Goal: Task Accomplishment & Management: Complete application form

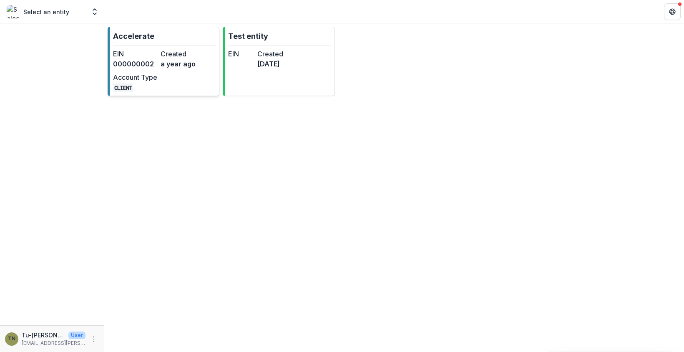
click at [161, 76] on div "EIN 000000002 Created a year ago Account Type CLIENT" at bounding box center [159, 70] width 92 height 43
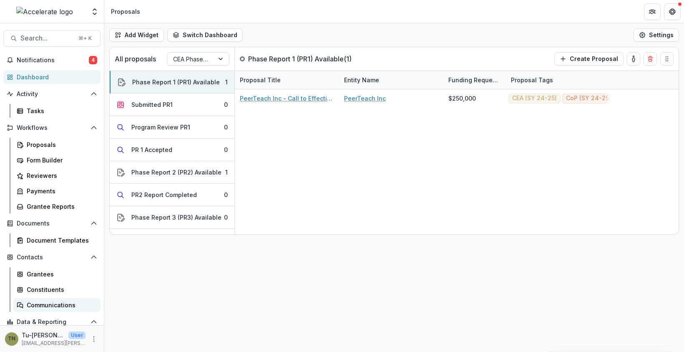
scroll to position [50, 0]
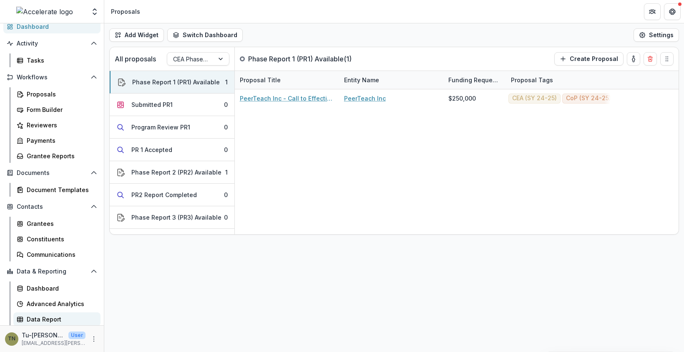
click at [76, 316] on div "Data Report" at bounding box center [60, 319] width 67 height 9
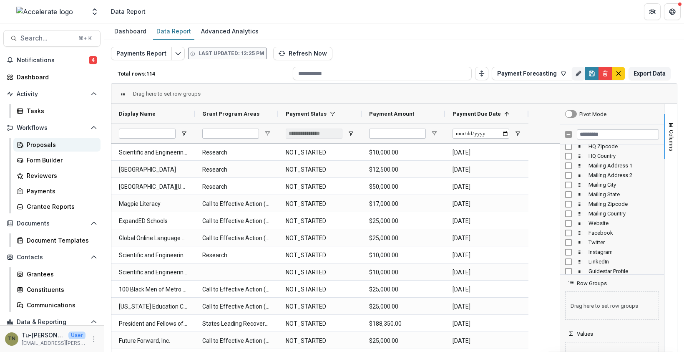
scroll to position [50, 0]
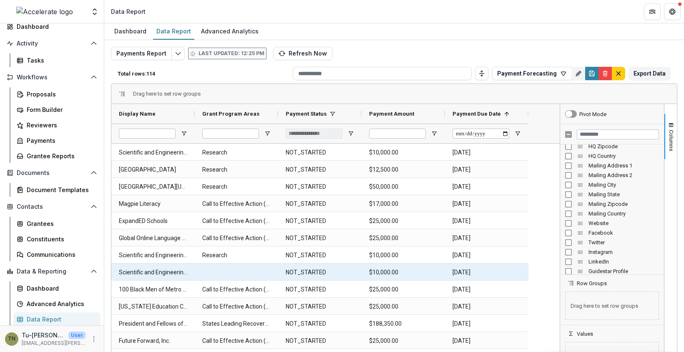
click at [164, 272] on Name-574 "Scientific and Engineering Technical Assistance for Education" at bounding box center [153, 272] width 68 height 17
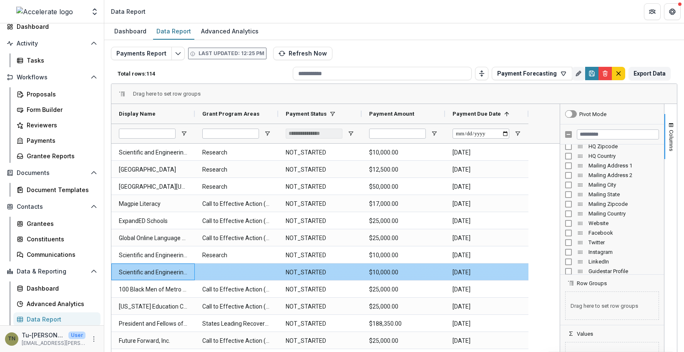
click at [166, 270] on Name-574 "Scientific and Engineering Technical Assistance for Education" at bounding box center [153, 272] width 68 height 17
click at [189, 270] on div "Scientific and Engineering Technical Assistance for Education" at bounding box center [152, 271] width 83 height 17
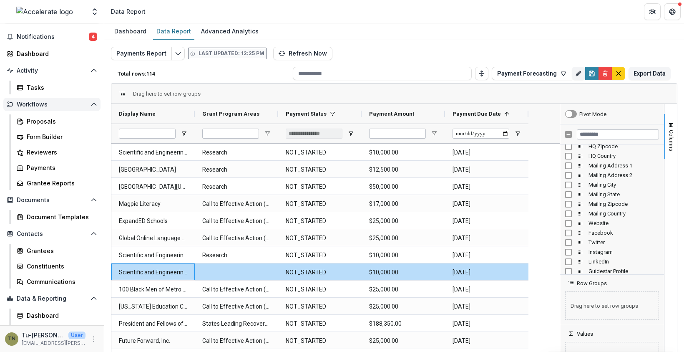
scroll to position [0, 0]
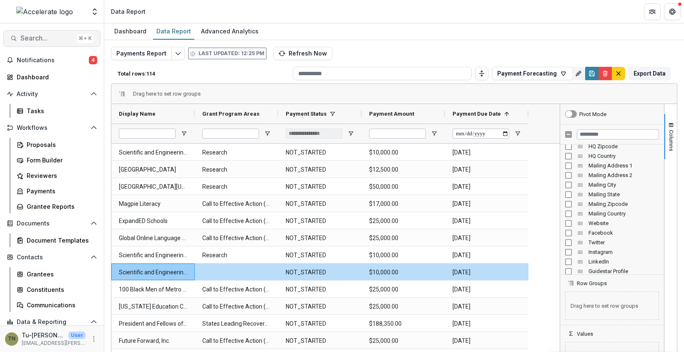
click at [58, 34] on button "Search... ⌘ + K" at bounding box center [51, 38] width 97 height 17
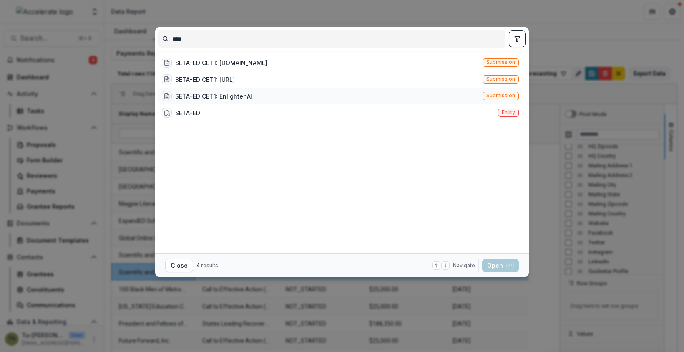
type input "****"
click at [192, 96] on div "SETA-ED CET1: EnlightenAI" at bounding box center [213, 96] width 77 height 9
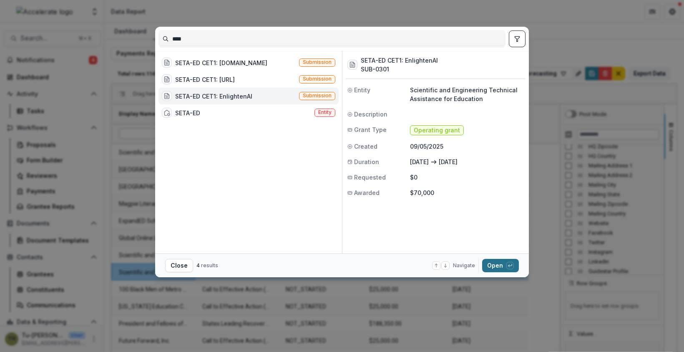
click at [491, 266] on button "Open with enter key" at bounding box center [500, 265] width 37 height 13
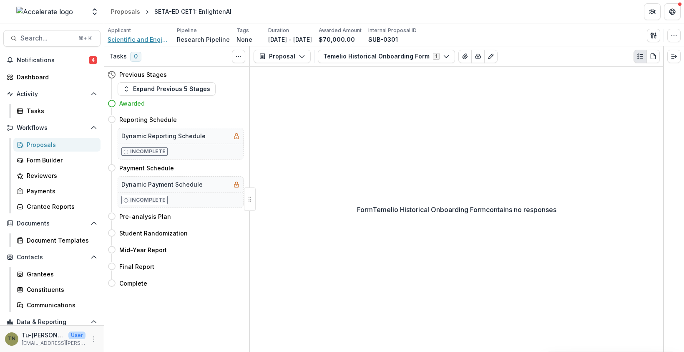
click at [152, 36] on span "Scientific and Engineering Technical Assistance for Education" at bounding box center [139, 39] width 63 height 9
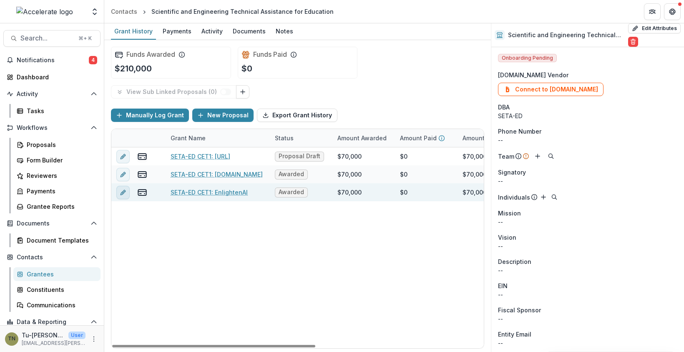
click at [122, 192] on icon "edit" at bounding box center [123, 192] width 7 height 7
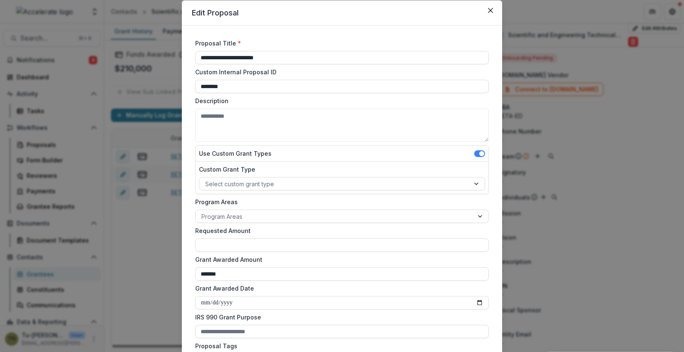
scroll to position [30, 0]
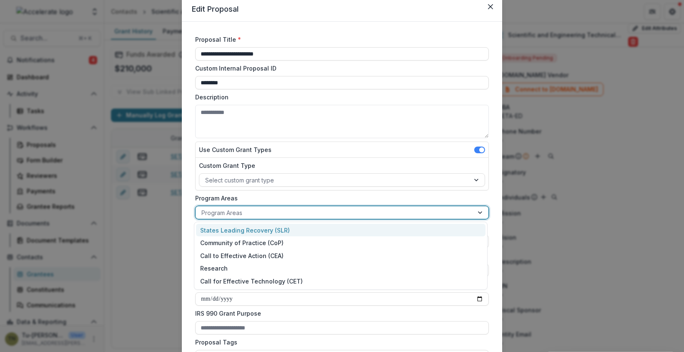
click at [334, 209] on div at bounding box center [335, 212] width 266 height 10
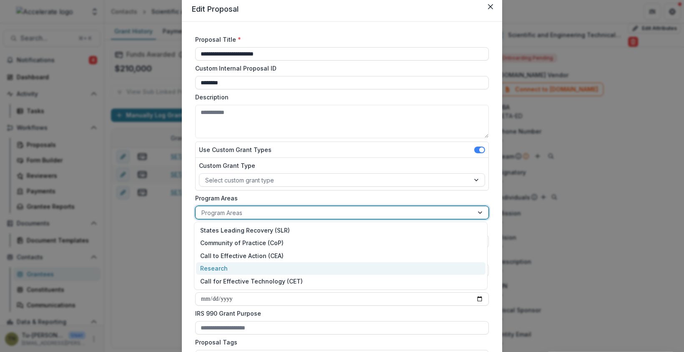
click at [318, 265] on div "Research" at bounding box center [341, 268] width 290 height 13
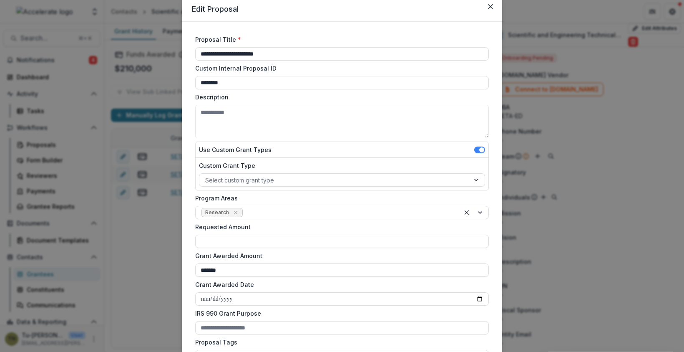
click at [147, 251] on div "**********" at bounding box center [342, 176] width 684 height 352
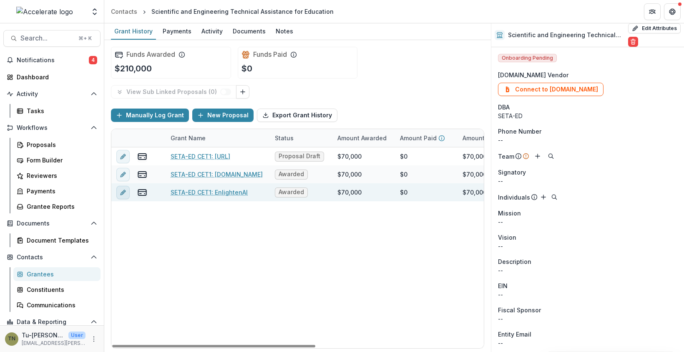
click at [121, 189] on icon "edit" at bounding box center [123, 192] width 7 height 7
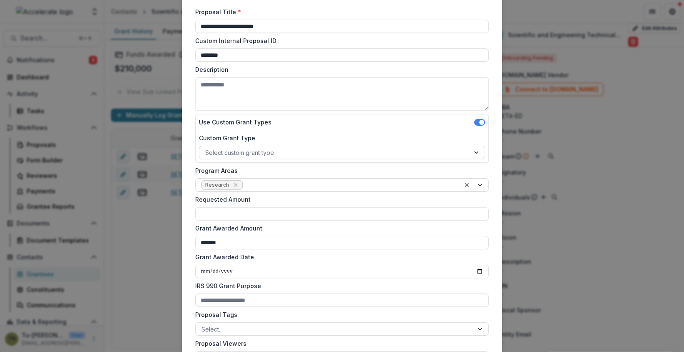
scroll to position [275, 0]
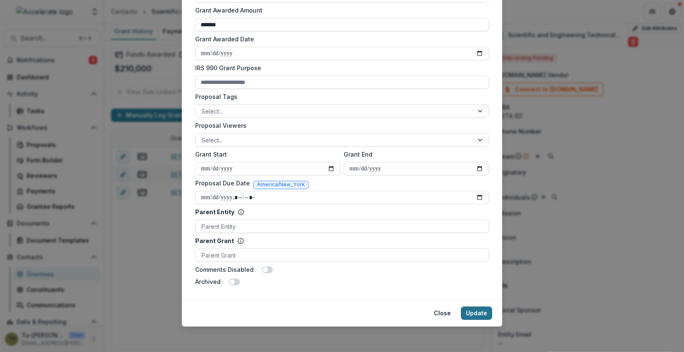
click at [476, 312] on button "Update" at bounding box center [476, 312] width 31 height 13
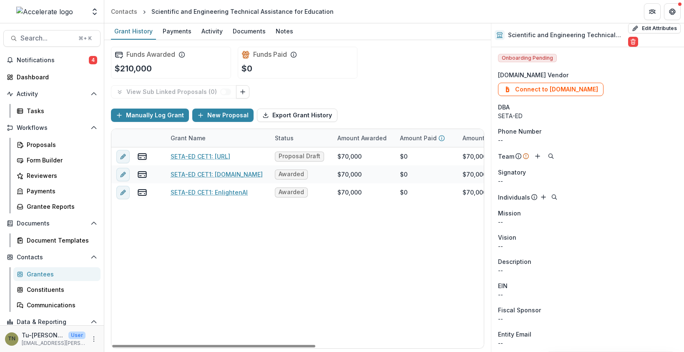
click at [265, 264] on div "SETA-ED CET1: [URL] Proposal Draft $70,000 $0 $70,000 [DATE] [DATE] $0 SETA-ED …" at bounding box center [451, 247] width 680 height 201
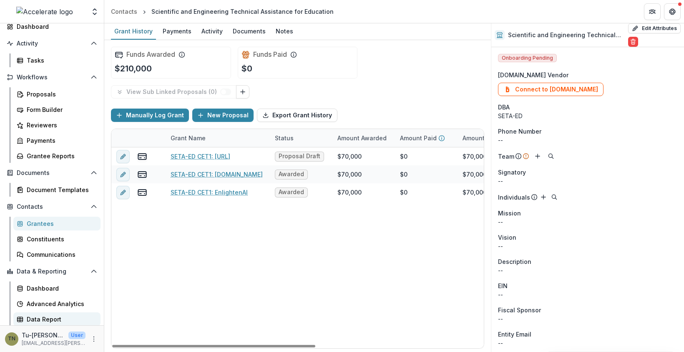
click at [61, 320] on div "Data Report" at bounding box center [60, 319] width 67 height 9
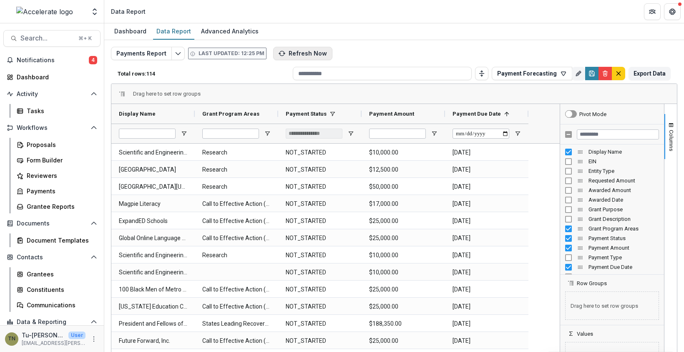
click at [311, 52] on button "Refresh Now" at bounding box center [302, 53] width 59 height 13
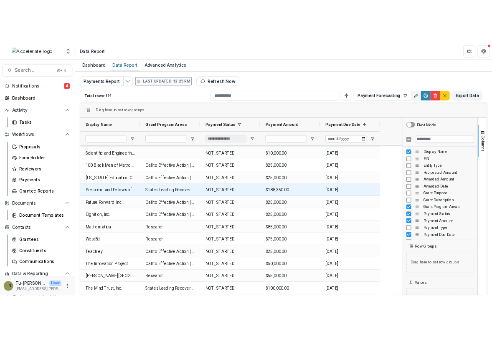
scroll to position [124, 0]
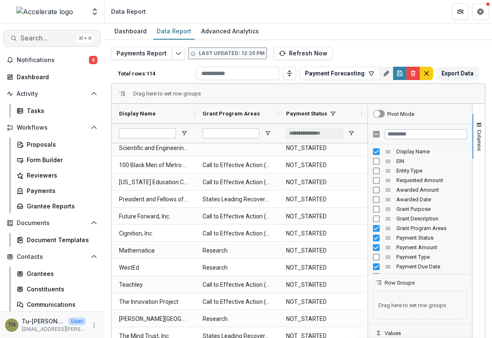
click at [46, 37] on span "Search..." at bounding box center [46, 38] width 53 height 8
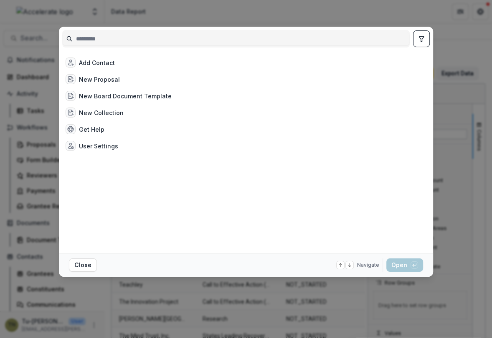
click at [28, 93] on div "Add Contact New Proposal New Board Document Template New Collection Get Help Us…" at bounding box center [246, 169] width 492 height 338
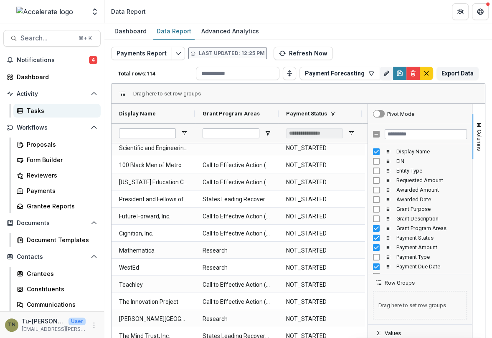
click at [32, 106] on link "Tasks" at bounding box center [56, 111] width 87 height 14
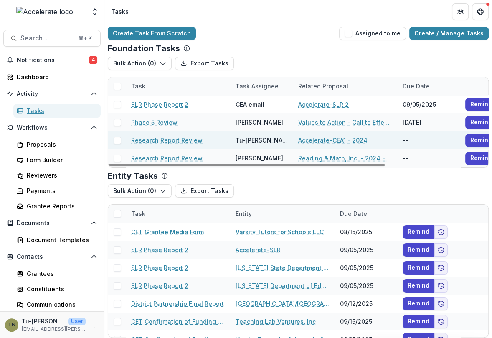
scroll to position [2, 0]
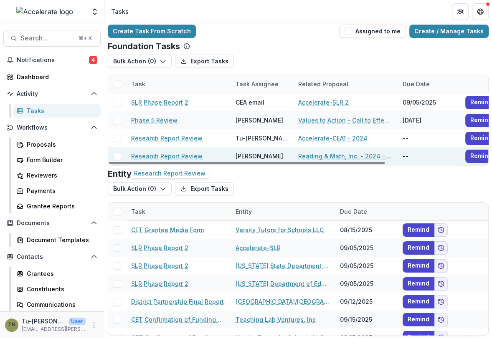
click at [172, 154] on link "Research Report Review" at bounding box center [166, 156] width 71 height 9
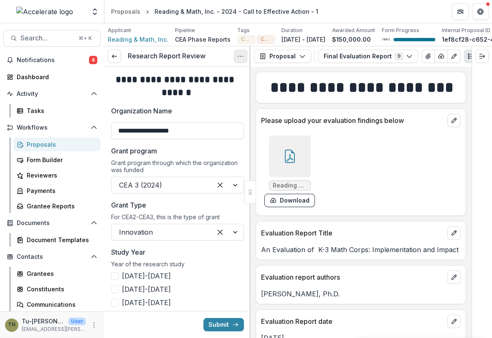
click at [239, 56] on icon "Options" at bounding box center [240, 56] width 7 height 7
click at [217, 73] on link "View task" at bounding box center [200, 75] width 89 height 14
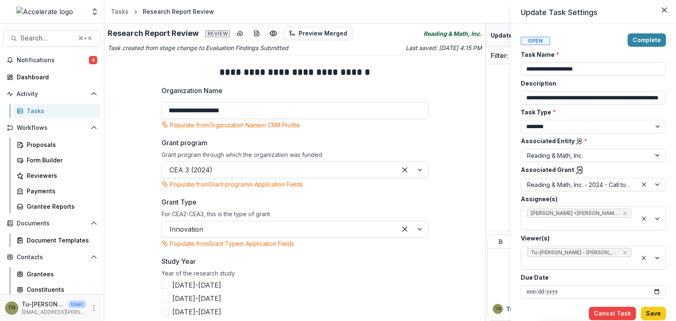
click at [46, 157] on div "**********" at bounding box center [338, 160] width 676 height 321
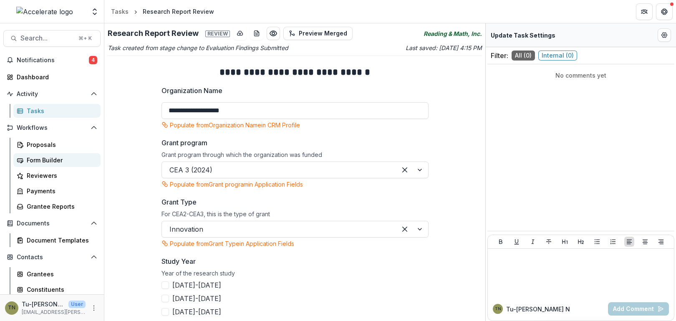
click at [49, 159] on div "Form Builder" at bounding box center [60, 160] width 67 height 9
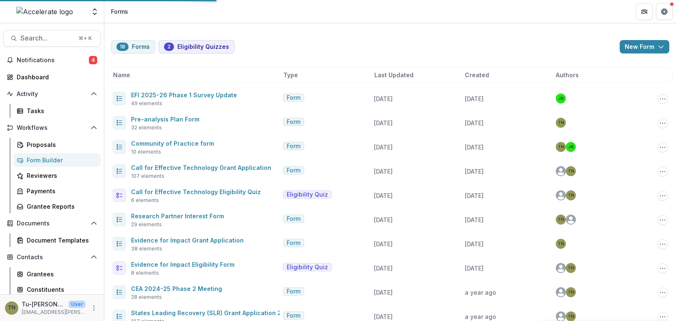
click at [182, 119] on link "Pre-analysis Plan Form" at bounding box center [165, 119] width 68 height 7
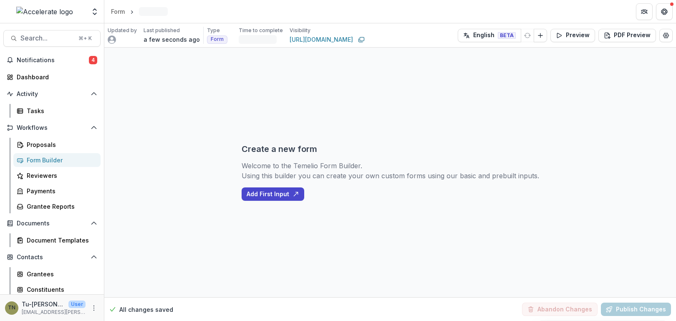
select select "********"
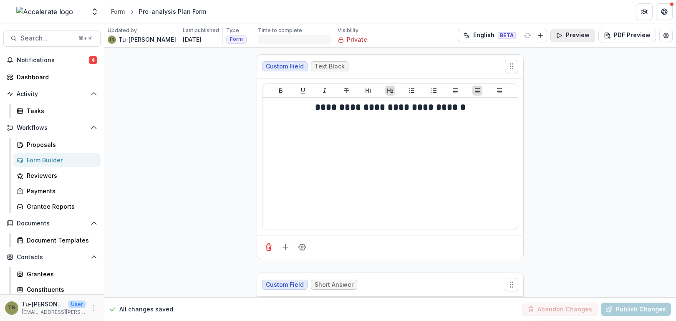
click at [579, 36] on button "Preview" at bounding box center [572, 35] width 45 height 13
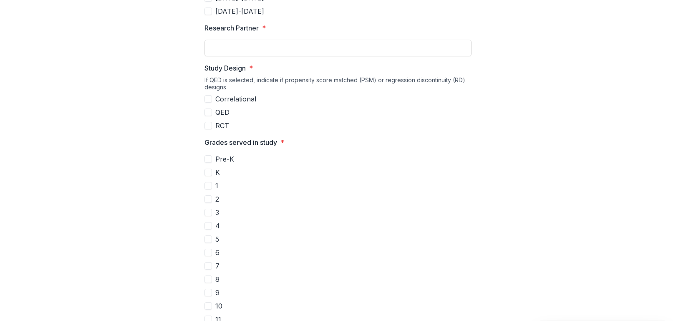
scroll to position [292, 0]
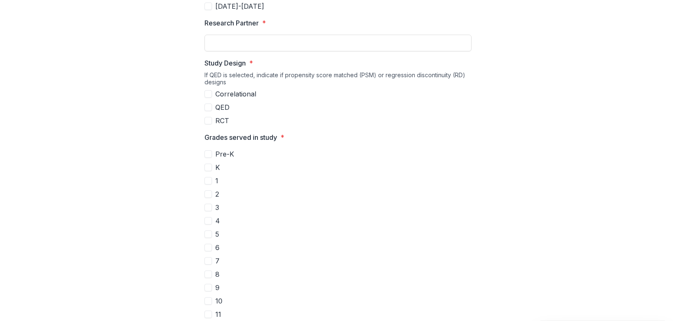
click at [219, 105] on span "QED" at bounding box center [222, 107] width 14 height 10
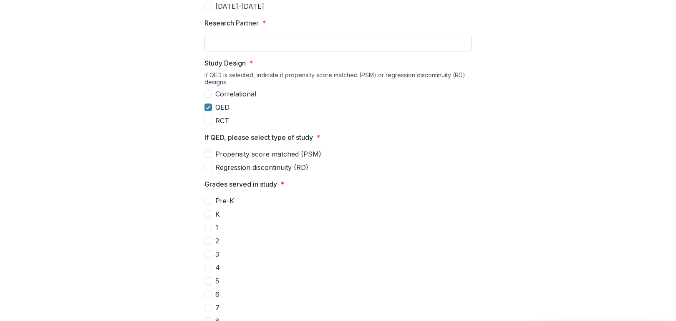
click at [222, 120] on span "RCT" at bounding box center [222, 121] width 14 height 10
click at [221, 107] on span "QED" at bounding box center [222, 107] width 14 height 10
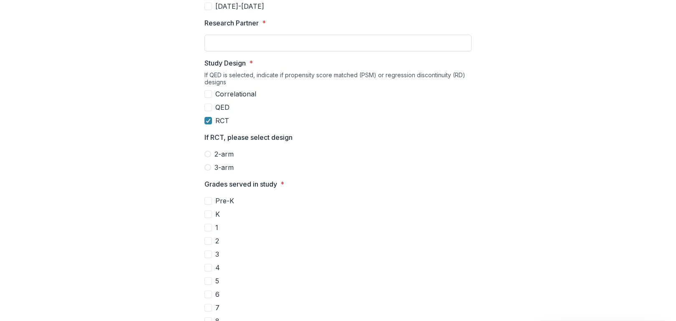
click at [225, 155] on span "2-arm" at bounding box center [223, 154] width 19 height 10
click at [225, 168] on span "3-arm" at bounding box center [223, 167] width 19 height 10
click at [219, 157] on span "2-arm" at bounding box center [223, 154] width 19 height 10
click at [219, 166] on span "3-arm" at bounding box center [223, 167] width 19 height 10
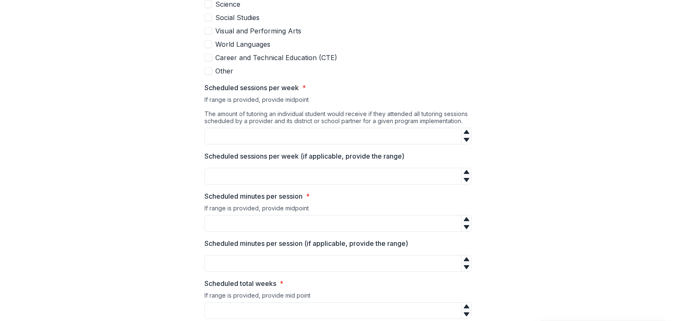
scroll to position [818, 0]
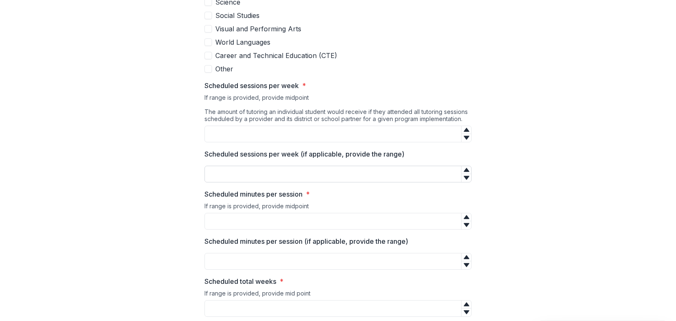
click at [428, 171] on input "Scheduled sessions per week (if applicable, provide the range)" at bounding box center [337, 174] width 267 height 17
drag, startPoint x: 405, startPoint y: 151, endPoint x: 204, endPoint y: 152, distance: 201.1
click at [204, 152] on label "Scheduled sessions per week (if applicable, provide the range)" at bounding box center [335, 154] width 262 height 10
click at [296, 99] on div "If range is provided, provide midpoint The amount of tutoring an individual stu…" at bounding box center [337, 110] width 267 height 32
drag, startPoint x: 314, startPoint y: 93, endPoint x: 270, endPoint y: 93, distance: 43.8
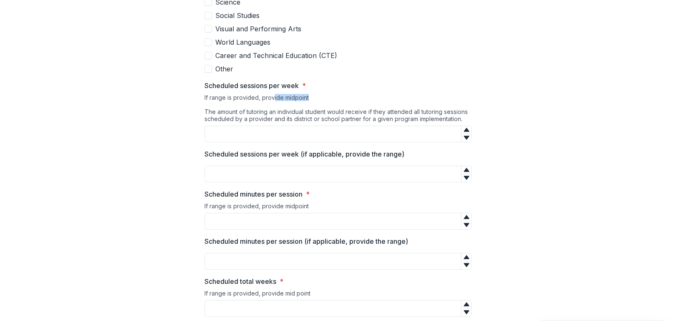
click at [270, 94] on div "If range is provided, provide midpoint The amount of tutoring an individual stu…" at bounding box center [337, 110] width 267 height 32
click at [294, 149] on p "Scheduled sessions per week (if applicable, provide the range)" at bounding box center [304, 154] width 200 height 10
click at [294, 166] on input "Scheduled sessions per week (if applicable, provide the range)" at bounding box center [337, 174] width 267 height 17
click at [299, 152] on p "Scheduled sessions per week (if applicable, provide the range)" at bounding box center [304, 154] width 200 height 10
click at [299, 166] on input "Scheduled sessions per week (if applicable, provide the range)" at bounding box center [337, 174] width 267 height 17
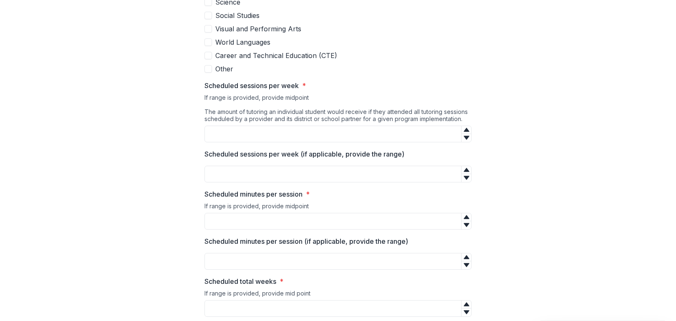
click at [318, 152] on p "Scheduled sessions per week (if applicable, provide the range)" at bounding box center [304, 154] width 200 height 10
click at [318, 166] on input "Scheduled sessions per week (if applicable, provide the range)" at bounding box center [337, 174] width 267 height 17
click at [368, 155] on p "Scheduled sessions per week (if applicable, provide the range)" at bounding box center [304, 154] width 200 height 10
click at [368, 166] on input "Scheduled sessions per week (if applicable, provide the range)" at bounding box center [337, 174] width 267 height 17
click at [356, 130] on input "Scheduled sessions per week *" at bounding box center [337, 134] width 267 height 17
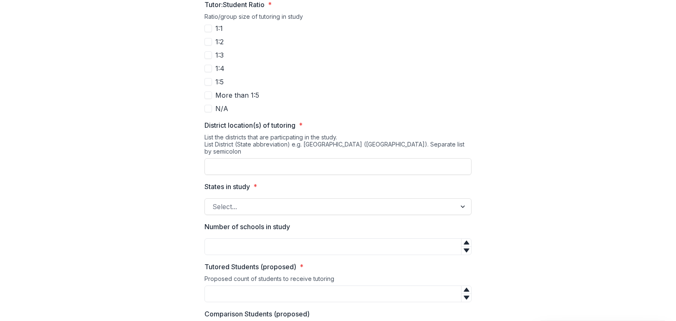
scroll to position [1483, 0]
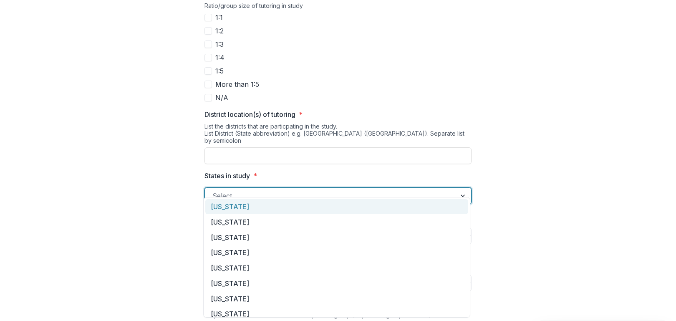
click at [248, 190] on div at bounding box center [330, 196] width 236 height 12
click at [251, 213] on div "[US_STATE]" at bounding box center [336, 206] width 263 height 15
click at [277, 190] on div at bounding box center [348, 196] width 168 height 12
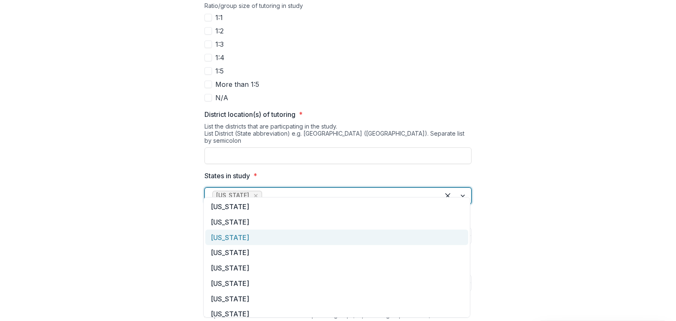
click at [278, 244] on div "[US_STATE]" at bounding box center [336, 237] width 263 height 15
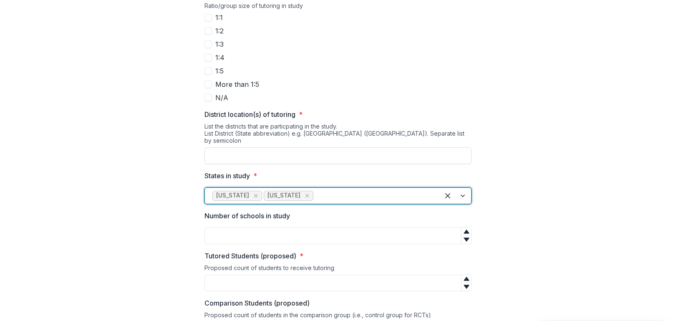
click at [315, 190] on div at bounding box center [373, 196] width 117 height 12
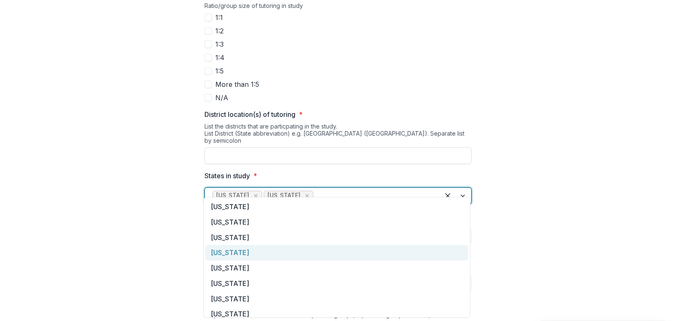
click at [320, 257] on div "[US_STATE]" at bounding box center [336, 252] width 263 height 15
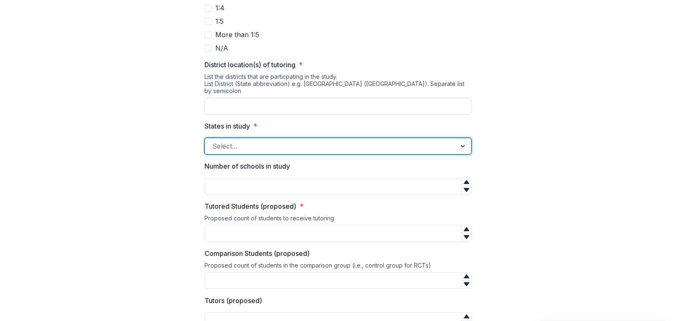
scroll to position [1538, 0]
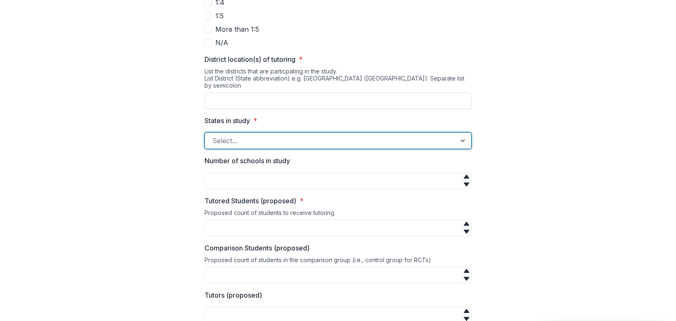
click at [387, 196] on label "Tutored Students (proposed) *" at bounding box center [335, 201] width 262 height 10
click at [387, 219] on input "Tutored Students (proposed) *" at bounding box center [337, 227] width 267 height 17
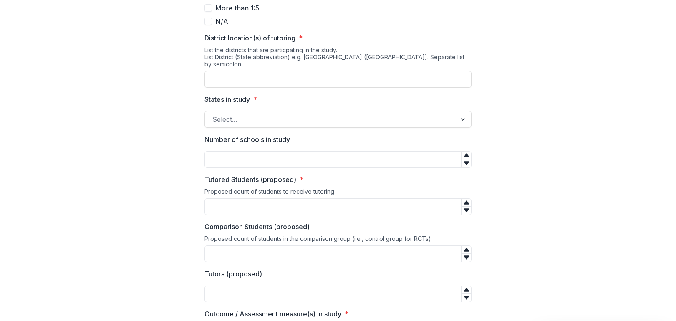
scroll to position [1564, 0]
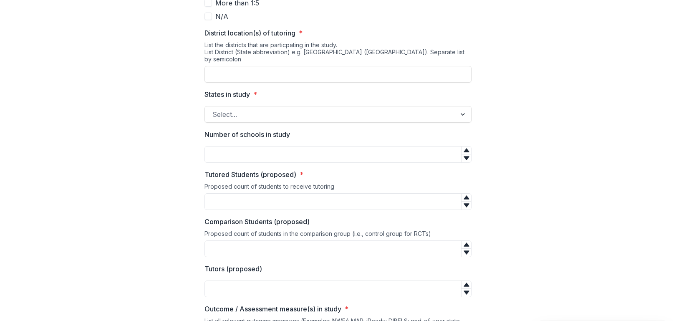
click at [403, 230] on div "Proposed count of students in the comparison group (i.e., control group for RCT…" at bounding box center [337, 235] width 267 height 10
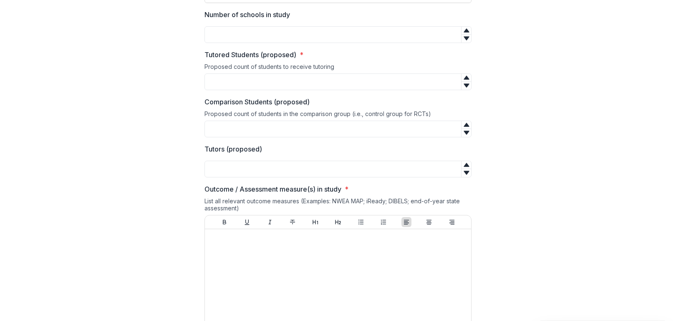
scroll to position [1687, 0]
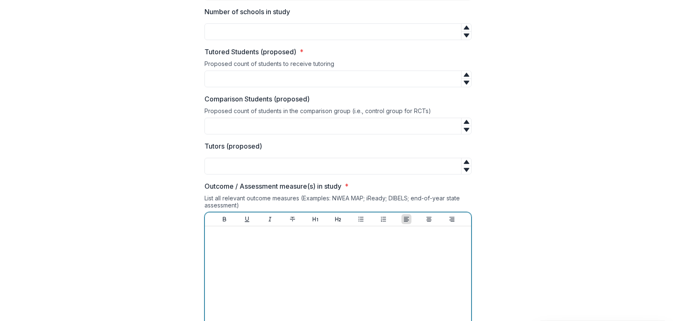
click at [388, 267] on div at bounding box center [338, 292] width 260 height 125
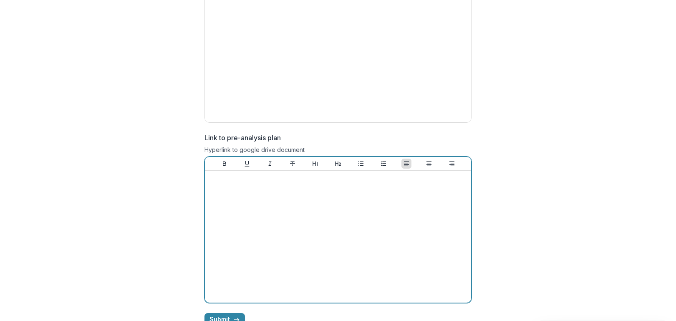
scroll to position [2113, 0]
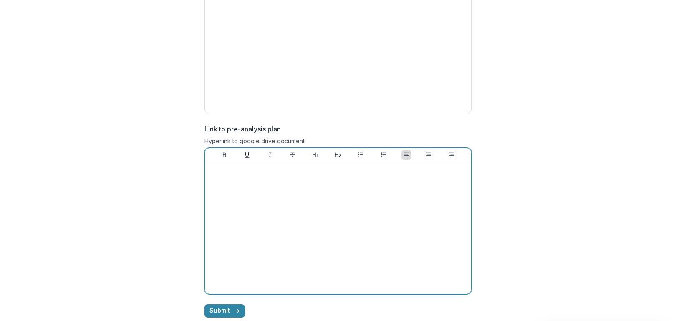
click at [386, 240] on div at bounding box center [338, 227] width 260 height 125
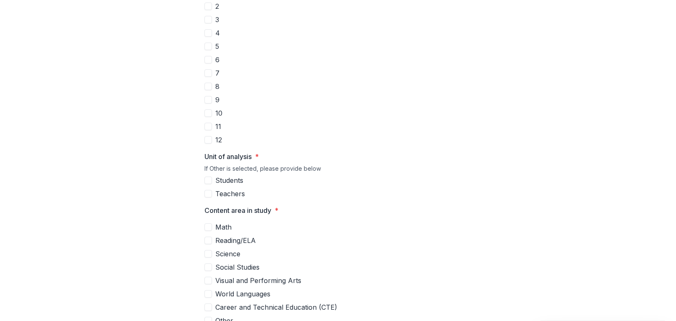
scroll to position [0, 0]
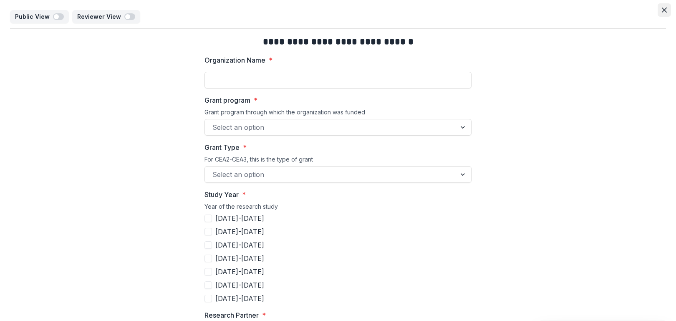
click at [660, 7] on button "Close" at bounding box center [664, 9] width 13 height 13
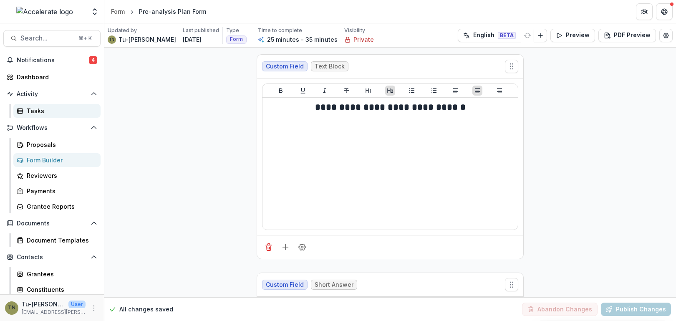
click at [53, 109] on div "Tasks" at bounding box center [60, 110] width 67 height 9
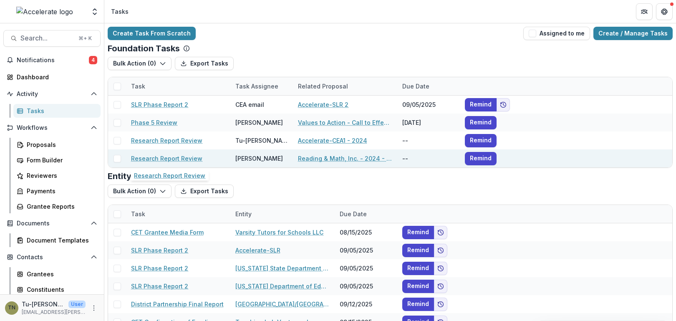
click at [179, 157] on link "Research Report Review" at bounding box center [166, 158] width 71 height 9
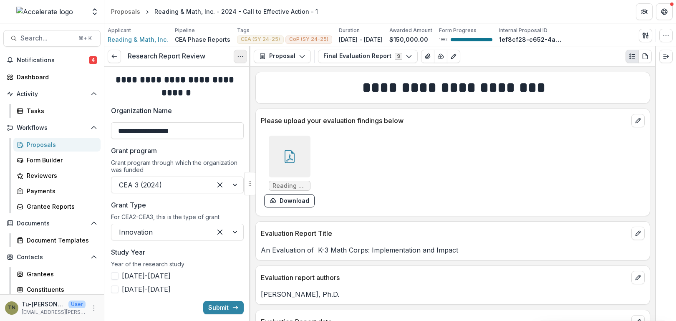
click at [236, 56] on button "Options" at bounding box center [240, 56] width 13 height 13
click at [215, 76] on link "View task" at bounding box center [200, 75] width 89 height 14
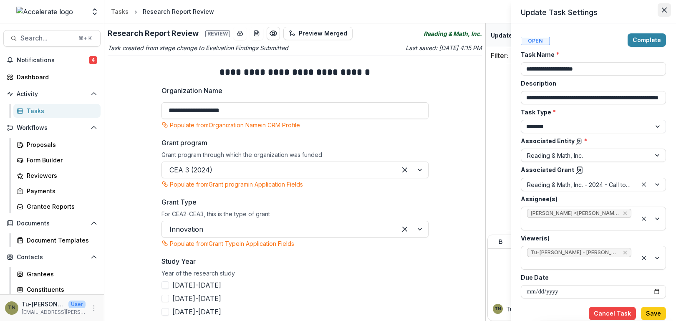
click at [662, 10] on icon "Close" at bounding box center [664, 10] width 5 height 5
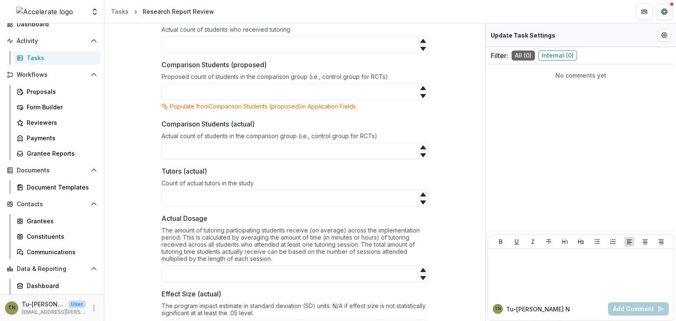
scroll to position [82, 0]
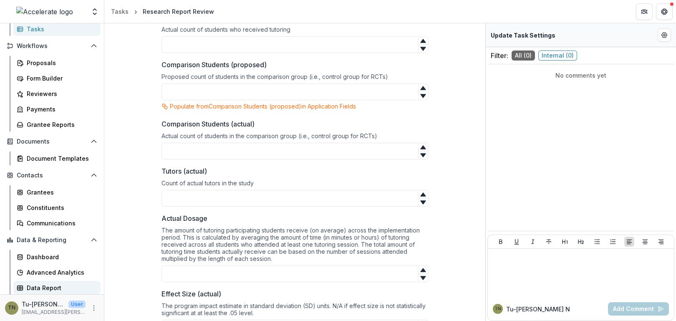
click at [48, 287] on div "Data Report" at bounding box center [60, 287] width 67 height 9
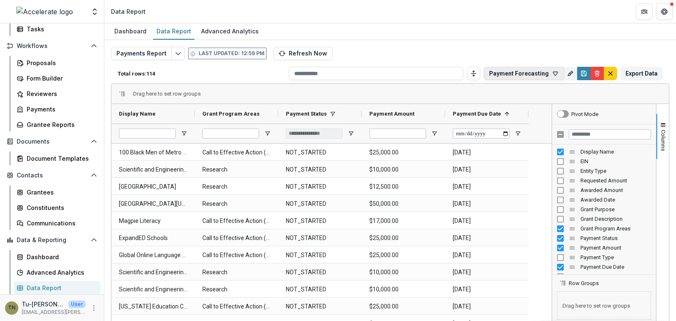
click at [548, 71] on button "Payment Forecasting" at bounding box center [524, 73] width 81 height 13
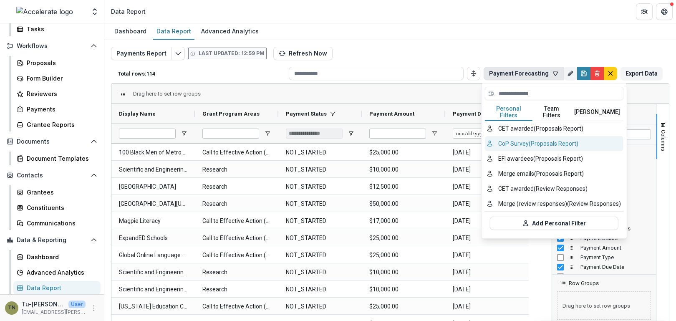
click at [533, 136] on button "CoP Survey (Proposals Report)" at bounding box center [554, 143] width 139 height 15
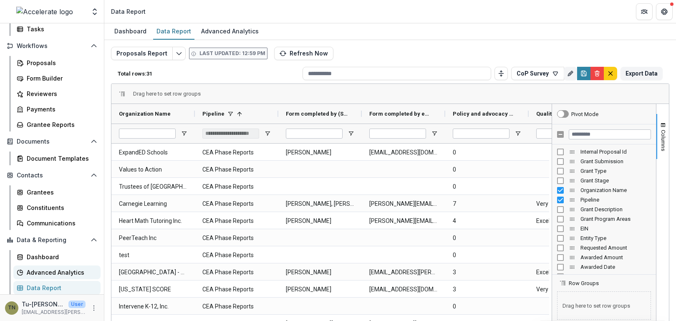
click at [63, 273] on div "Advanced Analytics" at bounding box center [60, 272] width 67 height 9
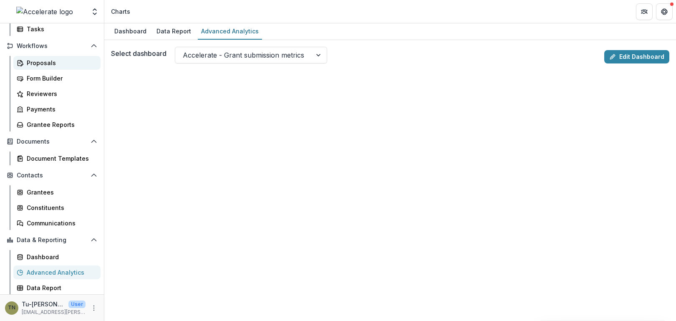
click at [44, 65] on div "Proposals" at bounding box center [60, 62] width 67 height 9
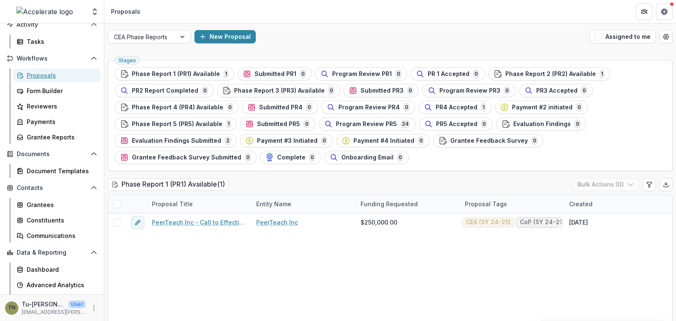
scroll to position [67, 0]
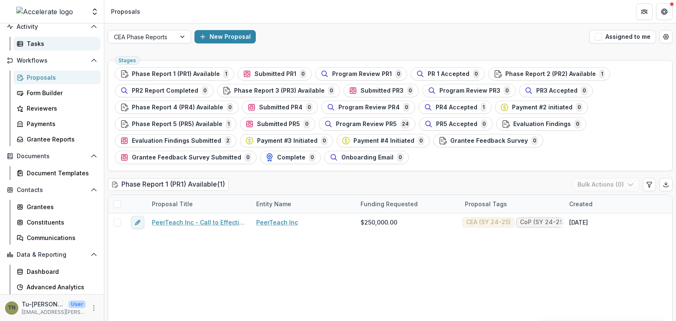
click at [42, 46] on div "Tasks" at bounding box center [60, 43] width 67 height 9
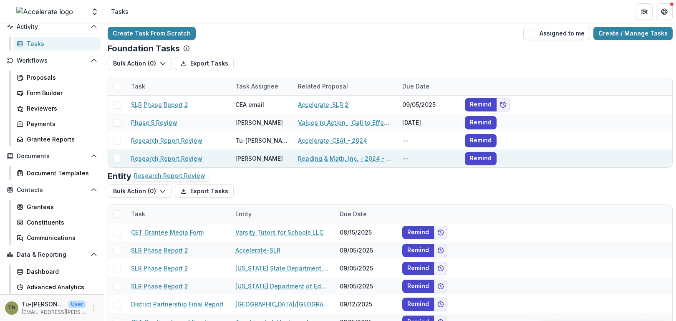
click at [188, 158] on link "Research Report Review" at bounding box center [166, 158] width 71 height 9
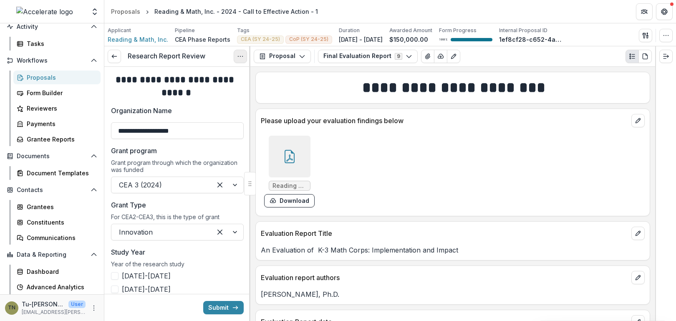
click at [241, 57] on icon "Options" at bounding box center [240, 56] width 7 height 7
click at [187, 75] on link "View task" at bounding box center [200, 75] width 89 height 14
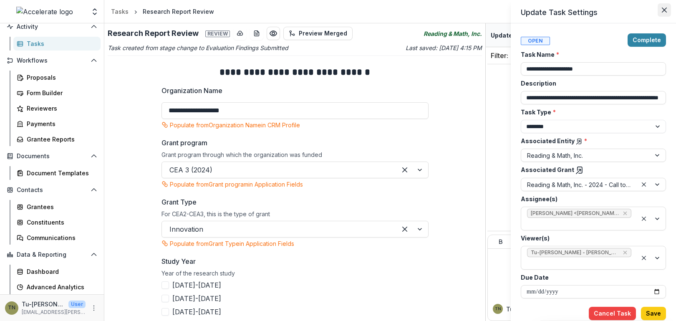
click at [665, 11] on icon "Close" at bounding box center [664, 10] width 5 height 5
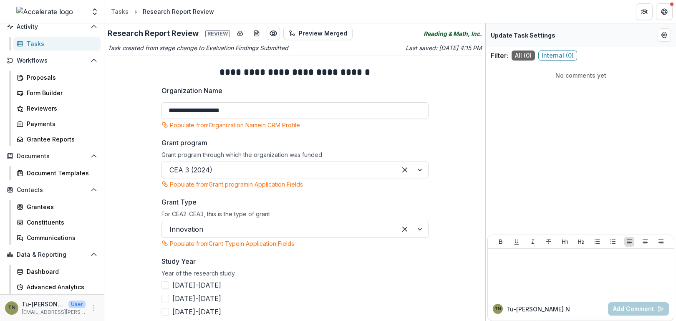
click at [35, 43] on div "Tasks" at bounding box center [60, 43] width 67 height 9
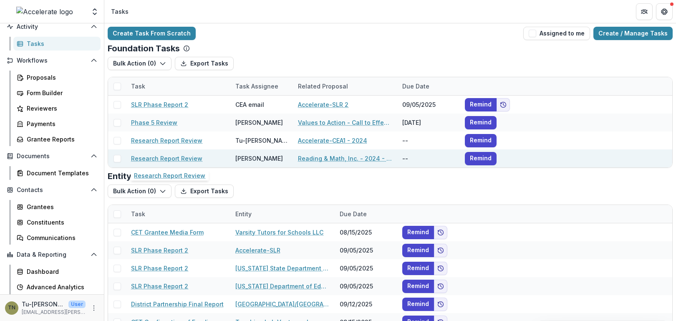
click at [161, 158] on link "Research Report Review" at bounding box center [166, 158] width 71 height 9
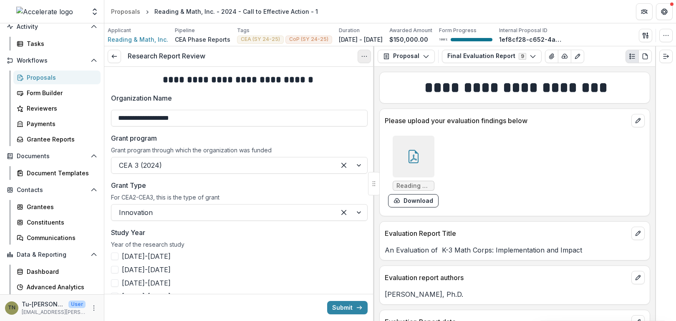
click at [365, 56] on icon "Options" at bounding box center [364, 56] width 7 height 7
click at [329, 73] on link "View task" at bounding box center [324, 75] width 89 height 14
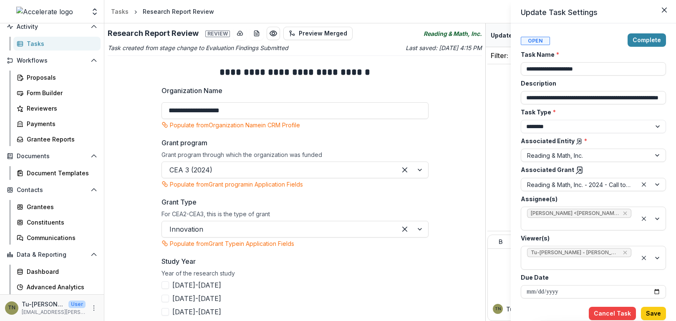
click at [411, 258] on div "**********" at bounding box center [338, 160] width 676 height 321
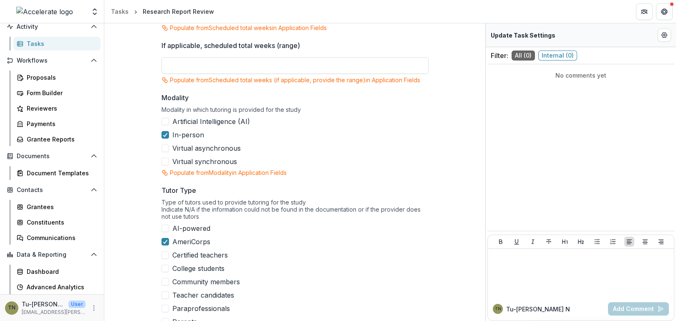
scroll to position [82, 0]
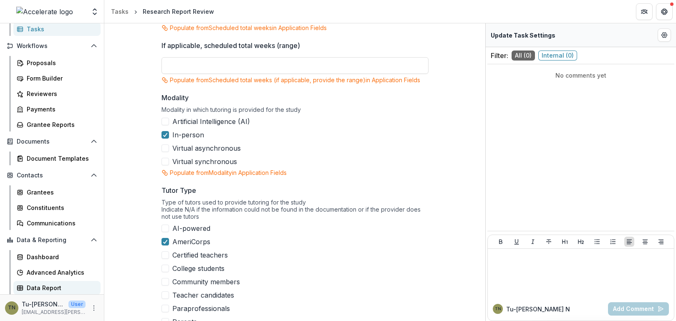
click at [48, 286] on div "Data Report" at bounding box center [60, 287] width 67 height 9
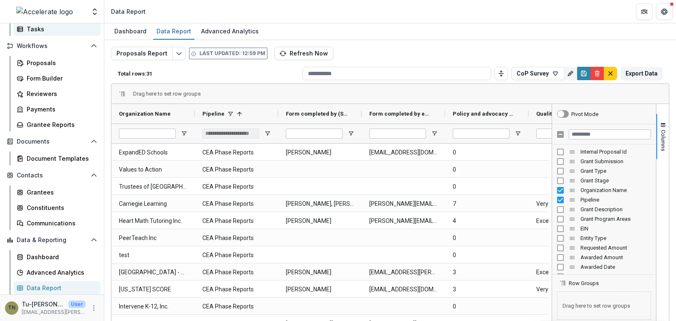
click at [37, 26] on div "Tasks" at bounding box center [60, 29] width 67 height 9
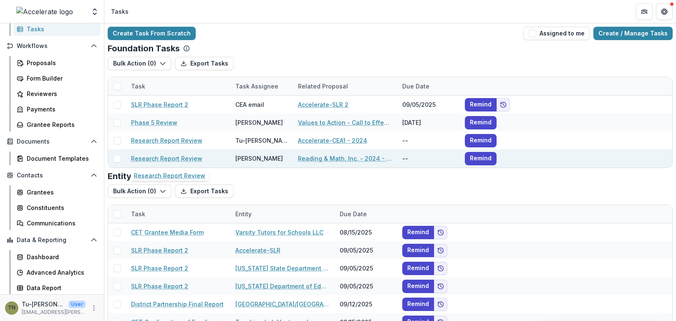
click at [154, 157] on link "Research Report Review" at bounding box center [166, 158] width 71 height 9
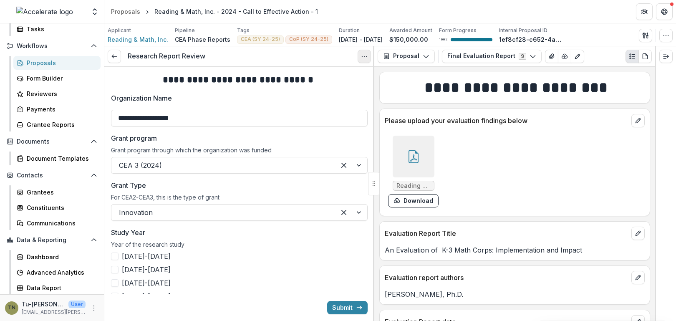
click at [364, 59] on button "Options" at bounding box center [364, 56] width 13 height 13
click at [351, 74] on link "View task" at bounding box center [324, 75] width 89 height 14
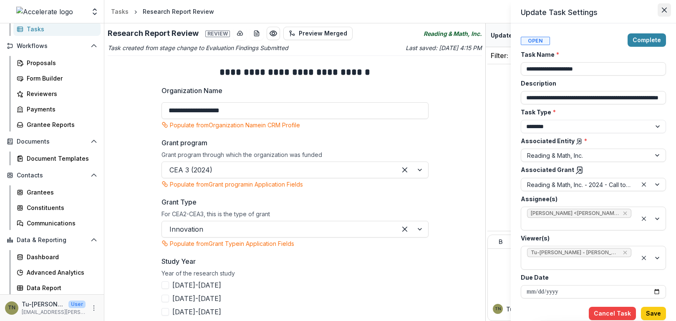
click at [663, 10] on icon "Close" at bounding box center [664, 10] width 5 height 5
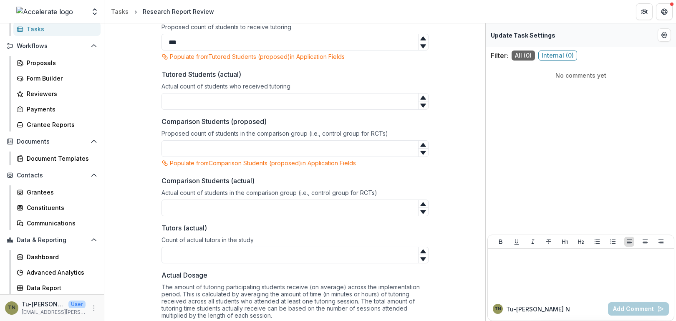
scroll to position [1980, 0]
click at [293, 94] on input "Tutored Students (actual)" at bounding box center [294, 100] width 267 height 17
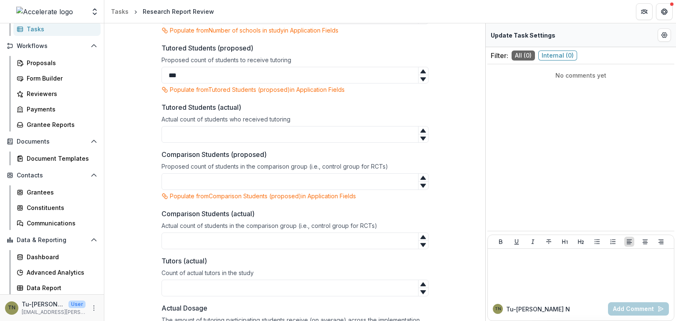
scroll to position [1941, 0]
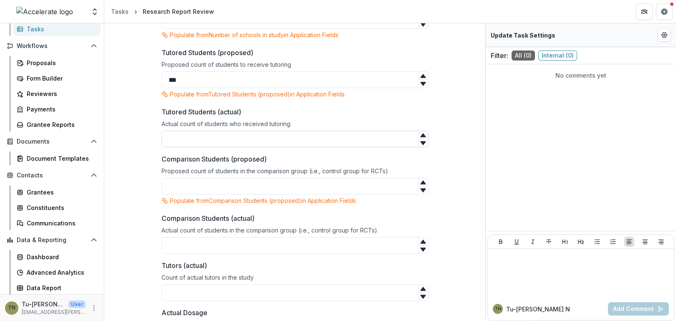
click at [219, 131] on input "Tutored Students (actual)" at bounding box center [294, 139] width 267 height 17
click at [217, 237] on input "Comparison Students (actual)" at bounding box center [294, 245] width 267 height 17
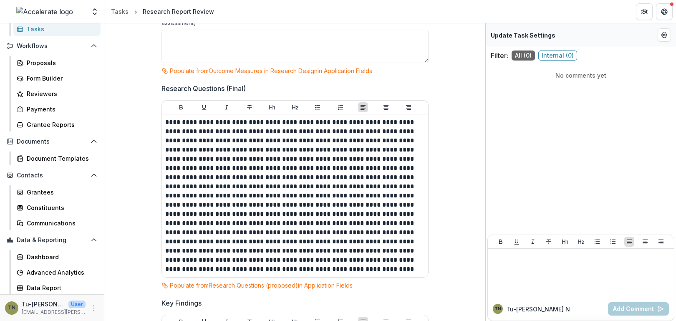
scroll to position [2381, 0]
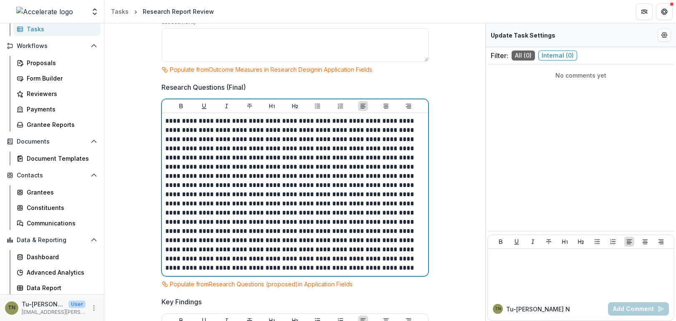
click at [203, 176] on p at bounding box center [295, 194] width 260 height 156
click at [259, 171] on p at bounding box center [295, 194] width 260 height 156
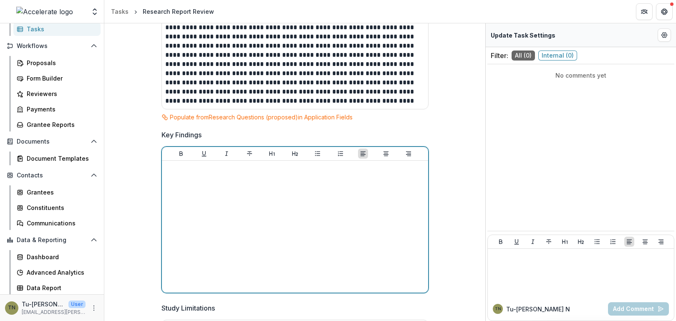
click at [262, 210] on div at bounding box center [295, 226] width 260 height 125
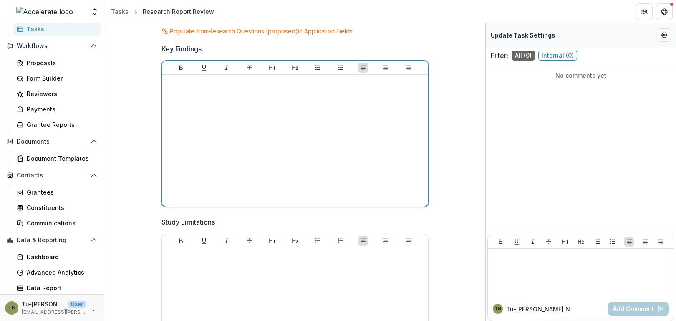
scroll to position [2634, 0]
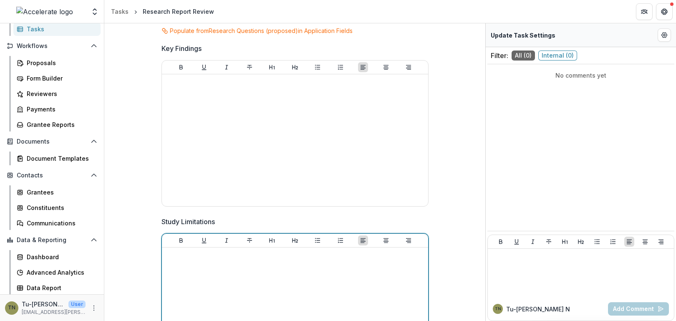
click at [274, 260] on div at bounding box center [295, 313] width 260 height 125
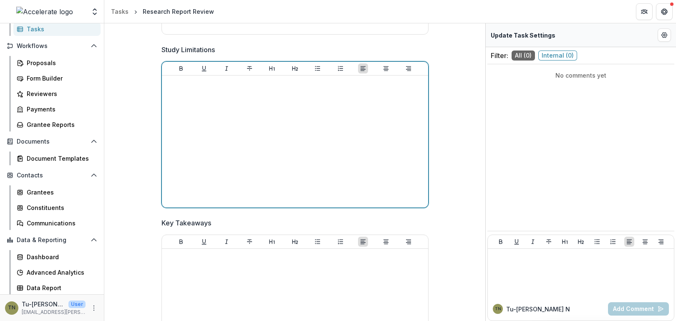
scroll to position [2813, 0]
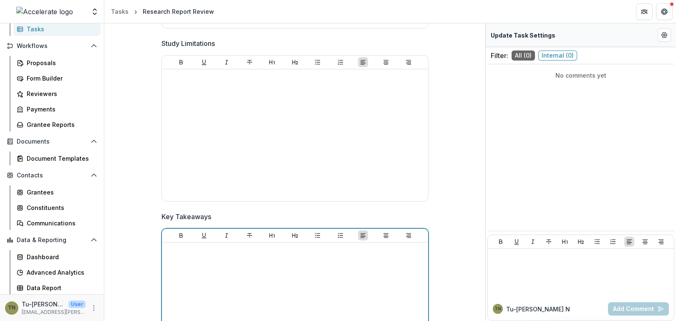
click at [274, 260] on div at bounding box center [295, 308] width 260 height 125
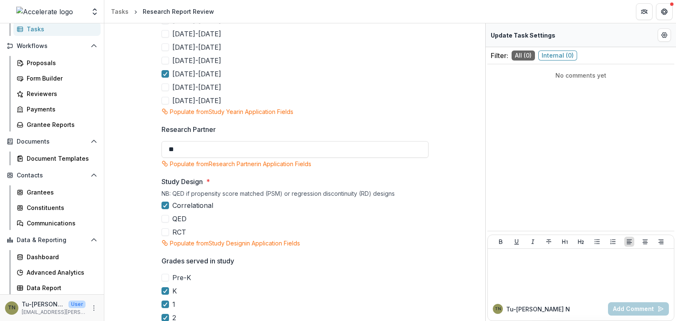
scroll to position [262, 0]
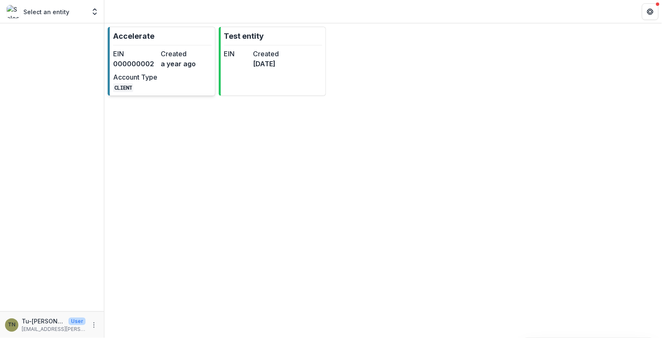
click at [173, 55] on dt "Created" at bounding box center [183, 54] width 44 height 10
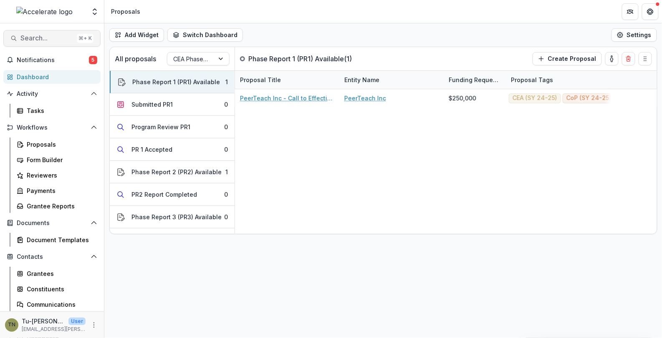
click at [50, 41] on span "Search..." at bounding box center [46, 38] width 53 height 8
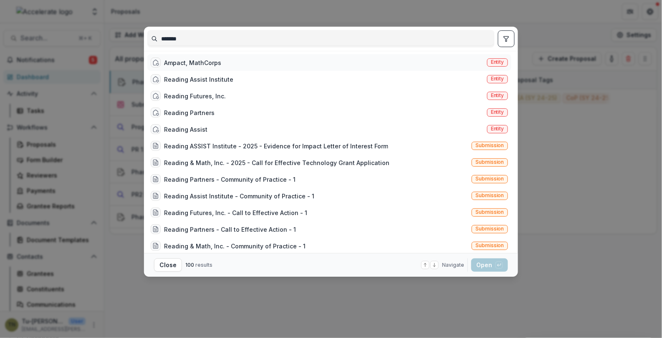
type input "*******"
click at [198, 60] on div "Ampact, MathCorps" at bounding box center [192, 62] width 57 height 9
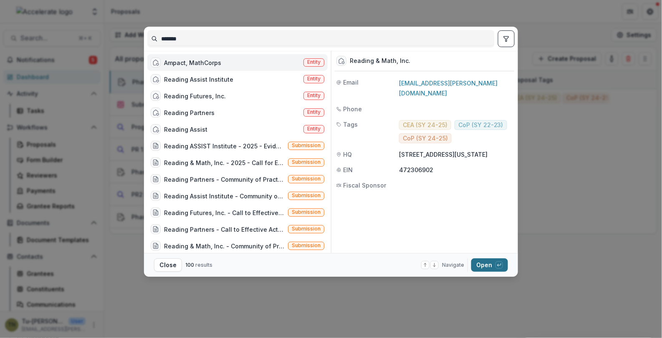
click at [482, 264] on button "Open with enter key" at bounding box center [489, 265] width 37 height 13
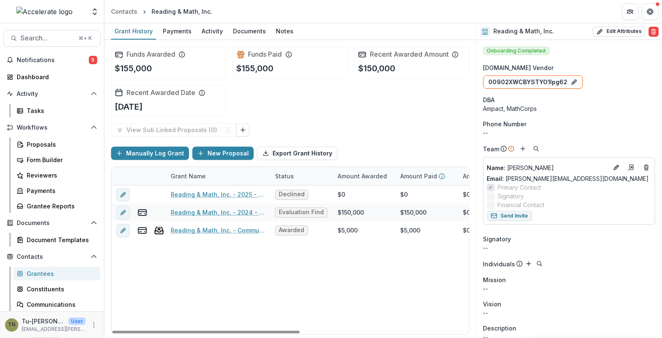
click at [351, 280] on div "Reading & Math, Inc. - 2025 - Call for Effective Technology Grant Application D…" at bounding box center [451, 260] width 680 height 149
click at [50, 37] on span "Search..." at bounding box center [46, 38] width 53 height 8
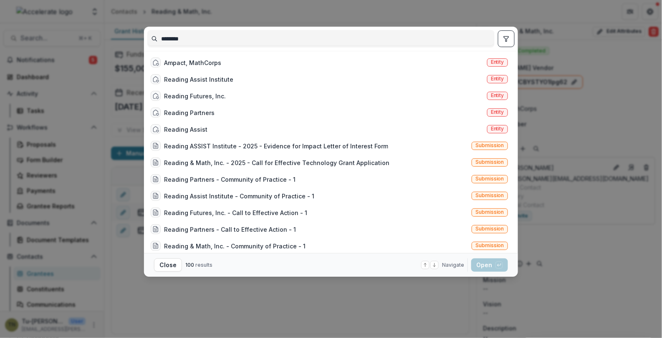
type input "*******"
click at [48, 65] on div "******* Ampact, MathCorps Entity Reading Assist Institute Entity Reading Future…" at bounding box center [331, 169] width 662 height 338
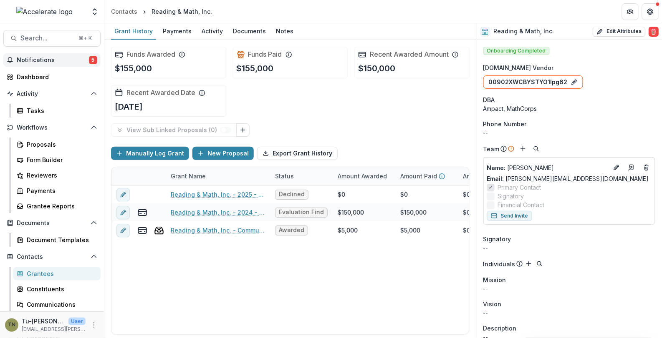
click at [51, 60] on span "Notifications" at bounding box center [53, 60] width 72 height 7
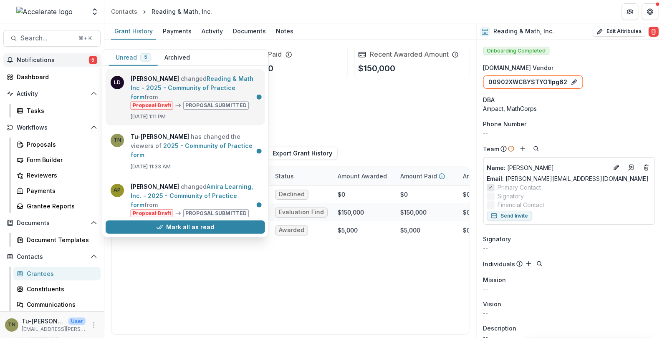
click at [207, 79] on link "Reading & Math Inc - 2025 - Community of Practice form" at bounding box center [192, 87] width 123 height 25
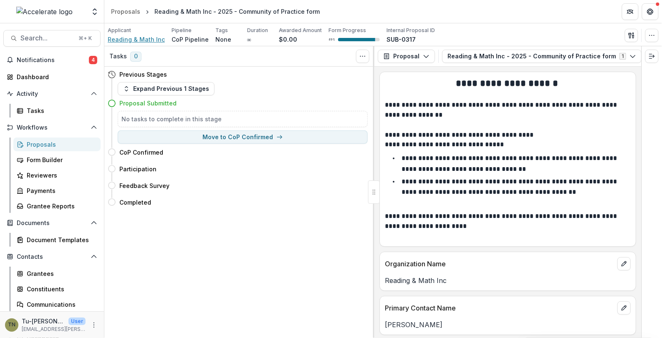
click at [152, 38] on span "Reading & Math Inc" at bounding box center [136, 39] width 57 height 9
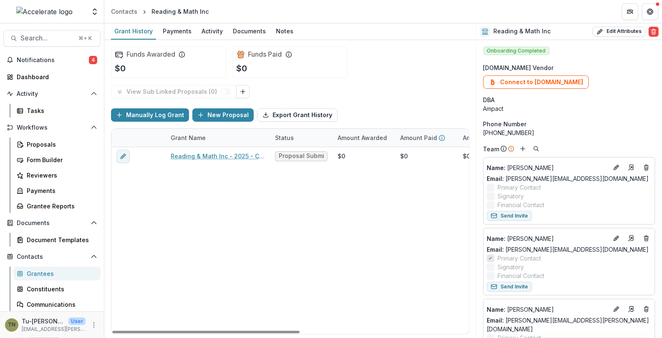
click at [251, 223] on div "Reading & Math Inc - 2025 - Community of Practice form Proposal Submitted $0 $0…" at bounding box center [451, 240] width 680 height 187
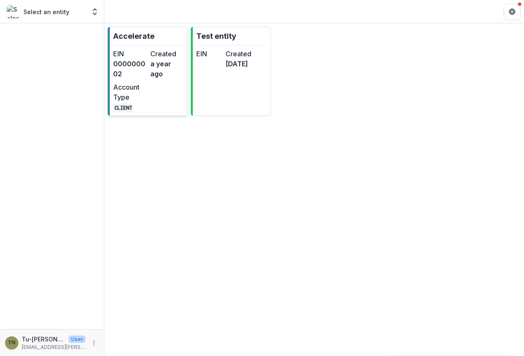
click at [150, 99] on div "EIN 000000002 Created a year ago Account Type CLIENT" at bounding box center [148, 80] width 71 height 63
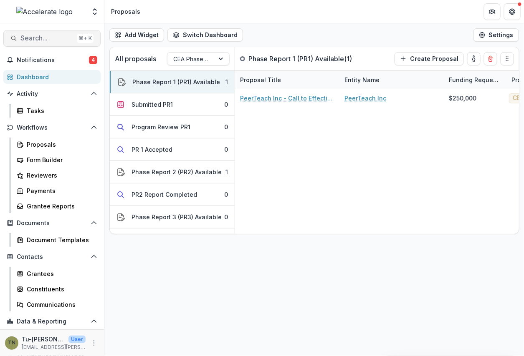
click at [63, 40] on span "Search..." at bounding box center [46, 38] width 53 height 8
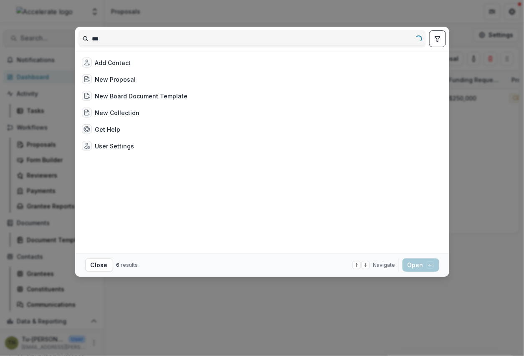
type input "****"
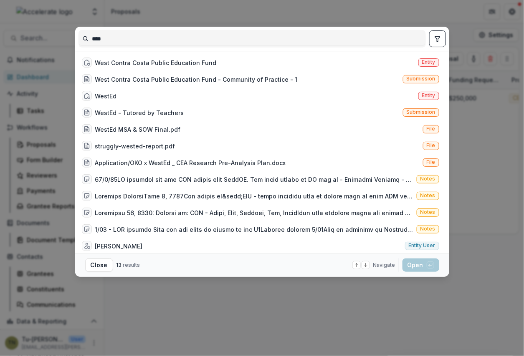
click at [99, 43] on input "****" at bounding box center [252, 38] width 346 height 13
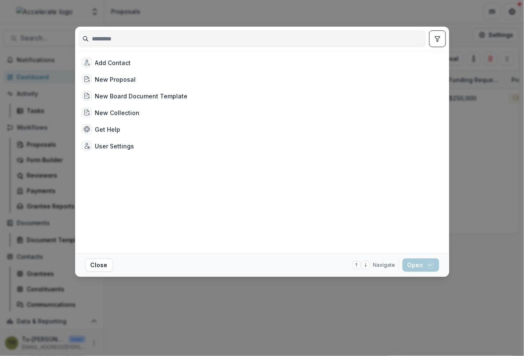
click at [154, 17] on div "Add Contact New Proposal New Board Document Template New Collection Get Help Us…" at bounding box center [262, 178] width 524 height 356
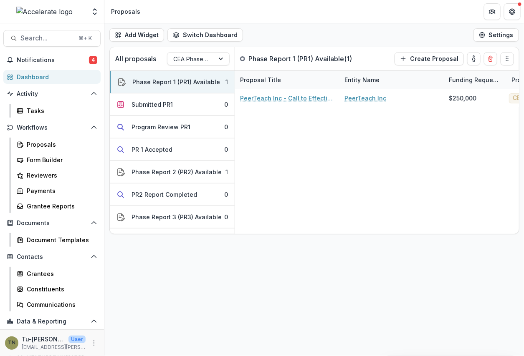
click at [216, 290] on div "Add Widget Switch Dashboard Proposals Default New Dashboard Settings All propos…" at bounding box center [313, 189] width 419 height 333
click at [402, 174] on div "PeerTeach Inc - Call to Effective Action - 2 PeerTeach Inc $250,000 CEA (SY 24-…" at bounding box center [423, 161] width 376 height 145
